Goal: Information Seeking & Learning: Compare options

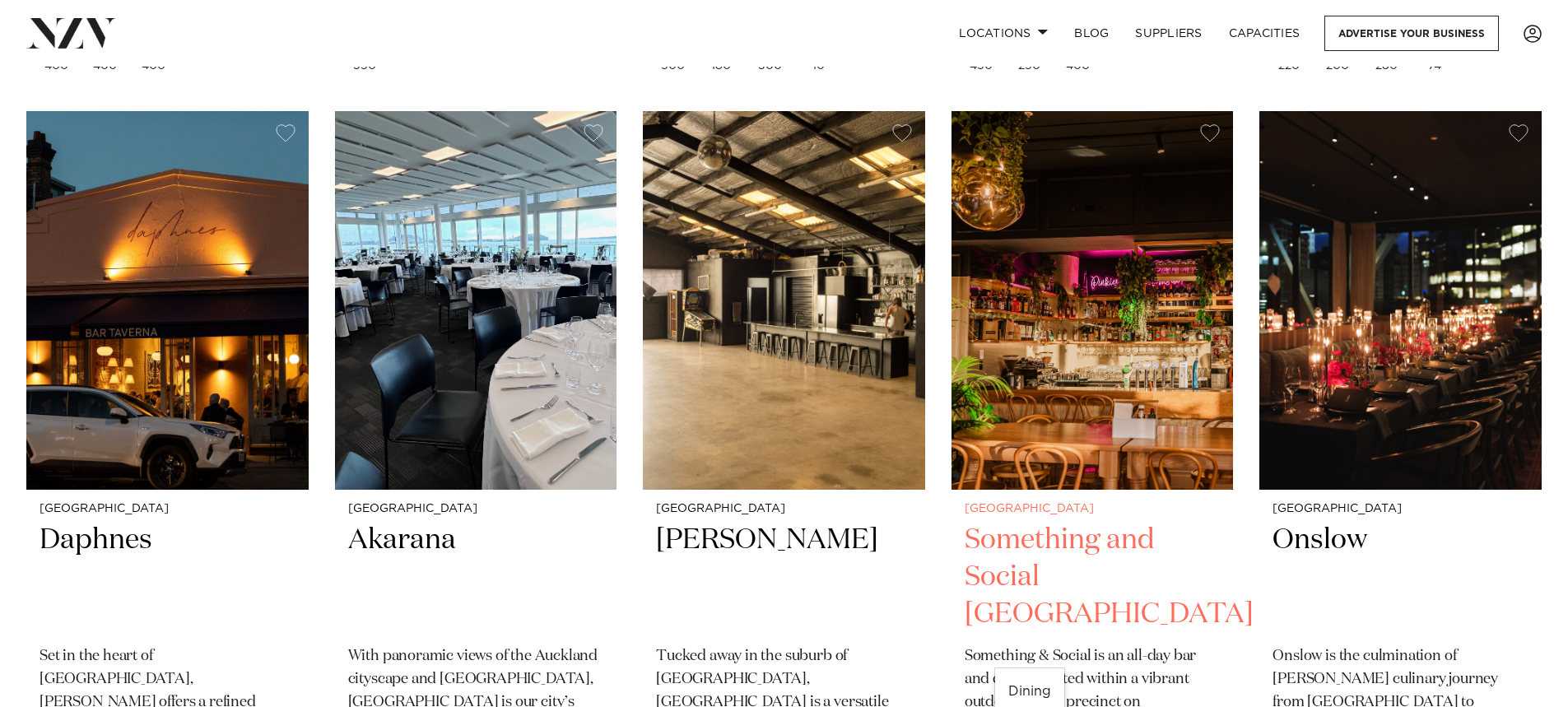
scroll to position [4772, 0]
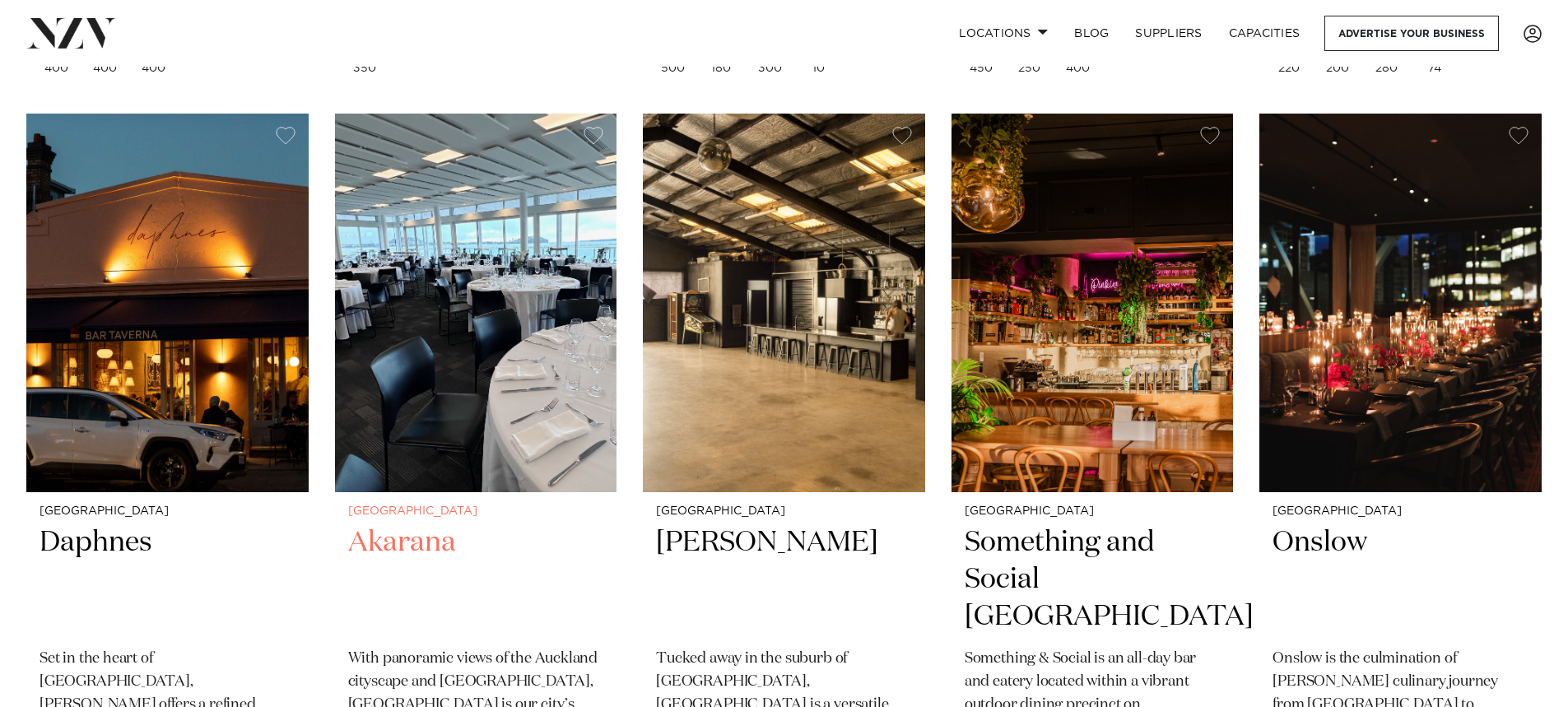
click at [401, 524] on h2 "Akarana" at bounding box center [476, 579] width 256 height 111
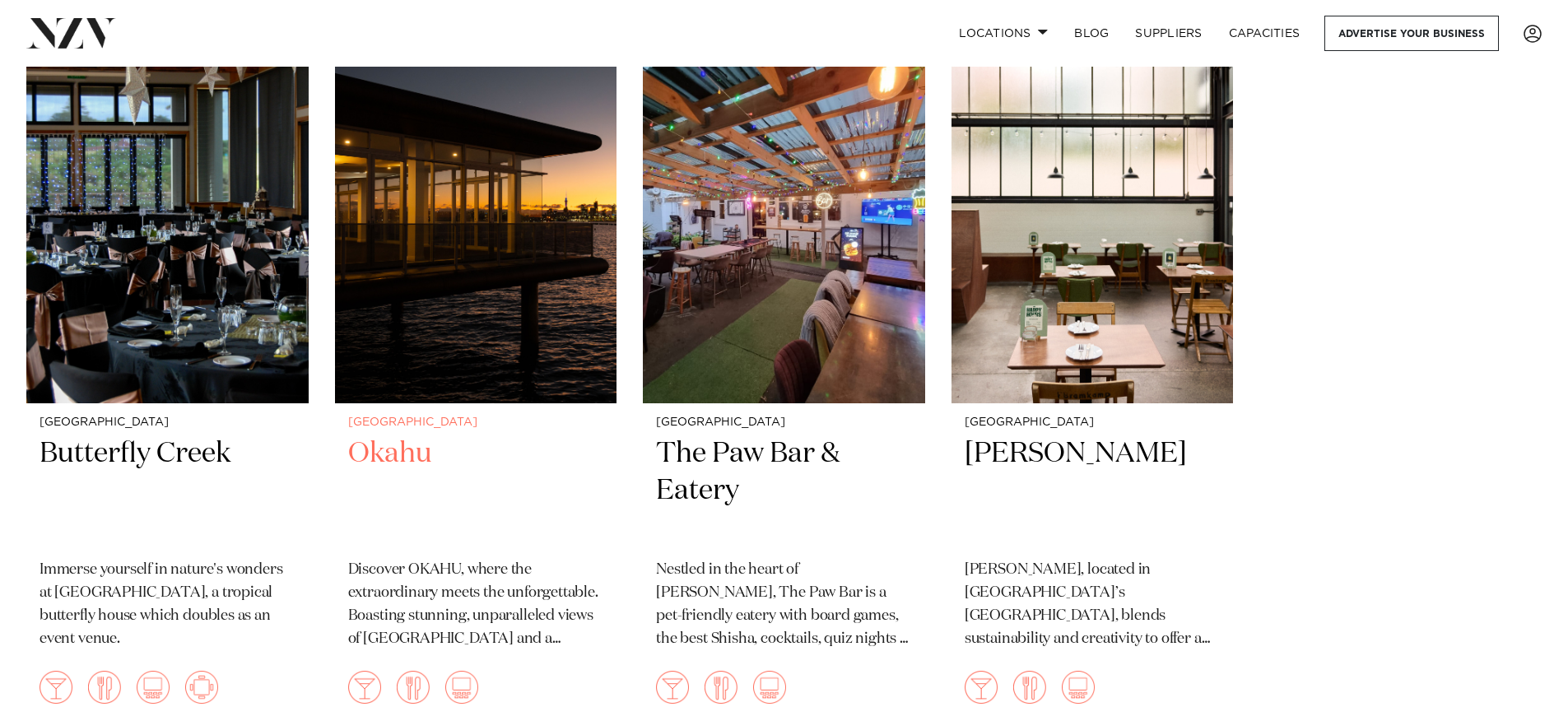
scroll to position [11499, 0]
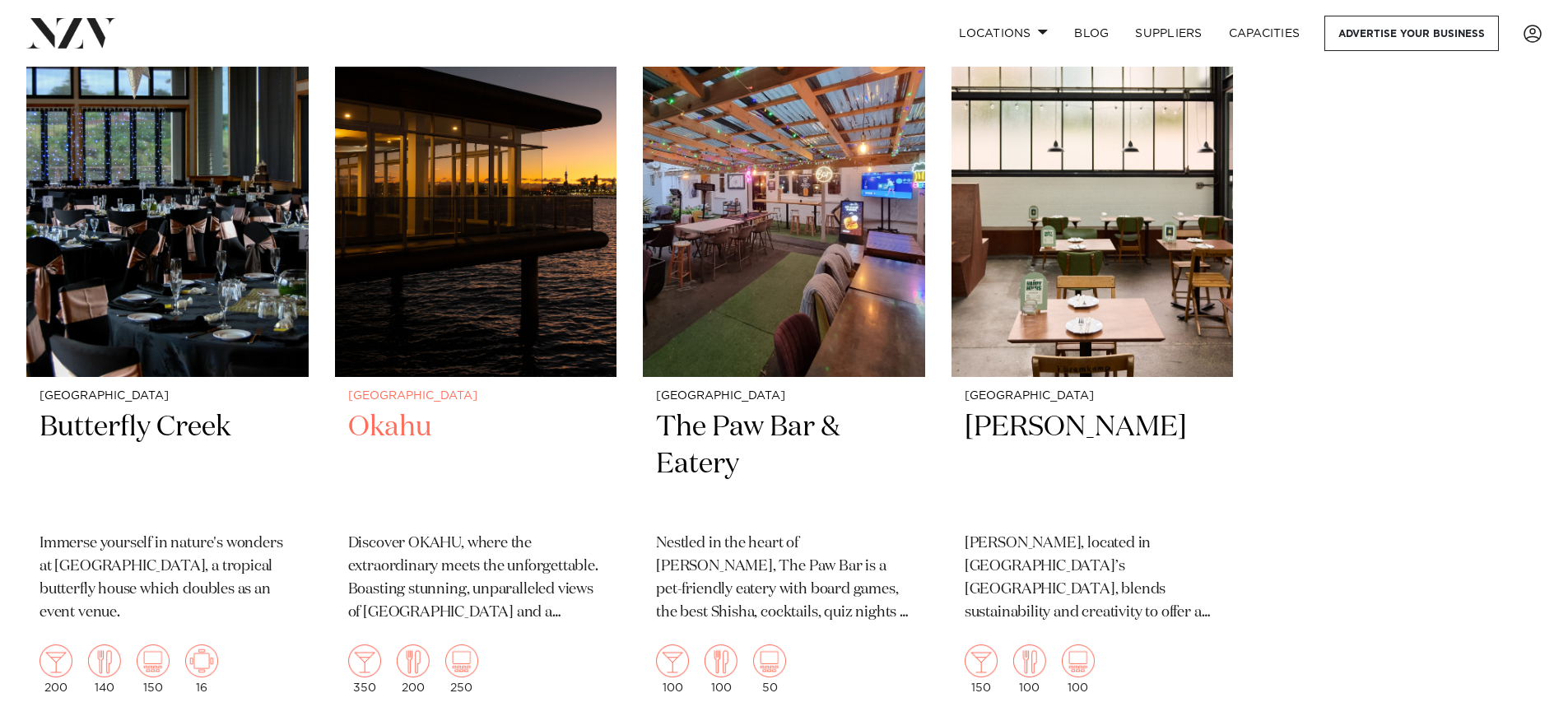
click at [385, 408] on h2 "Okahu" at bounding box center [476, 464] width 256 height 111
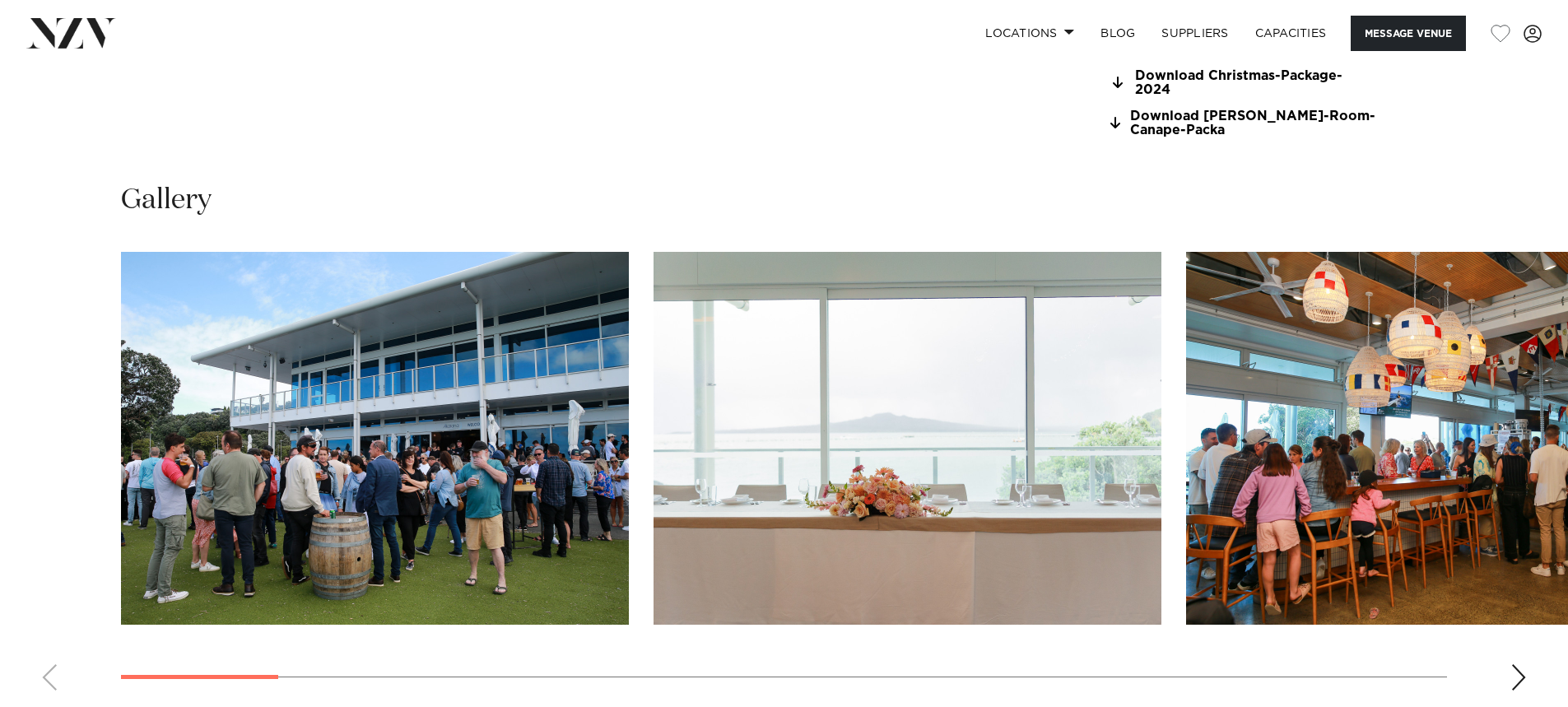
scroll to position [1810, 0]
